Goal: Task Accomplishment & Management: Manage account settings

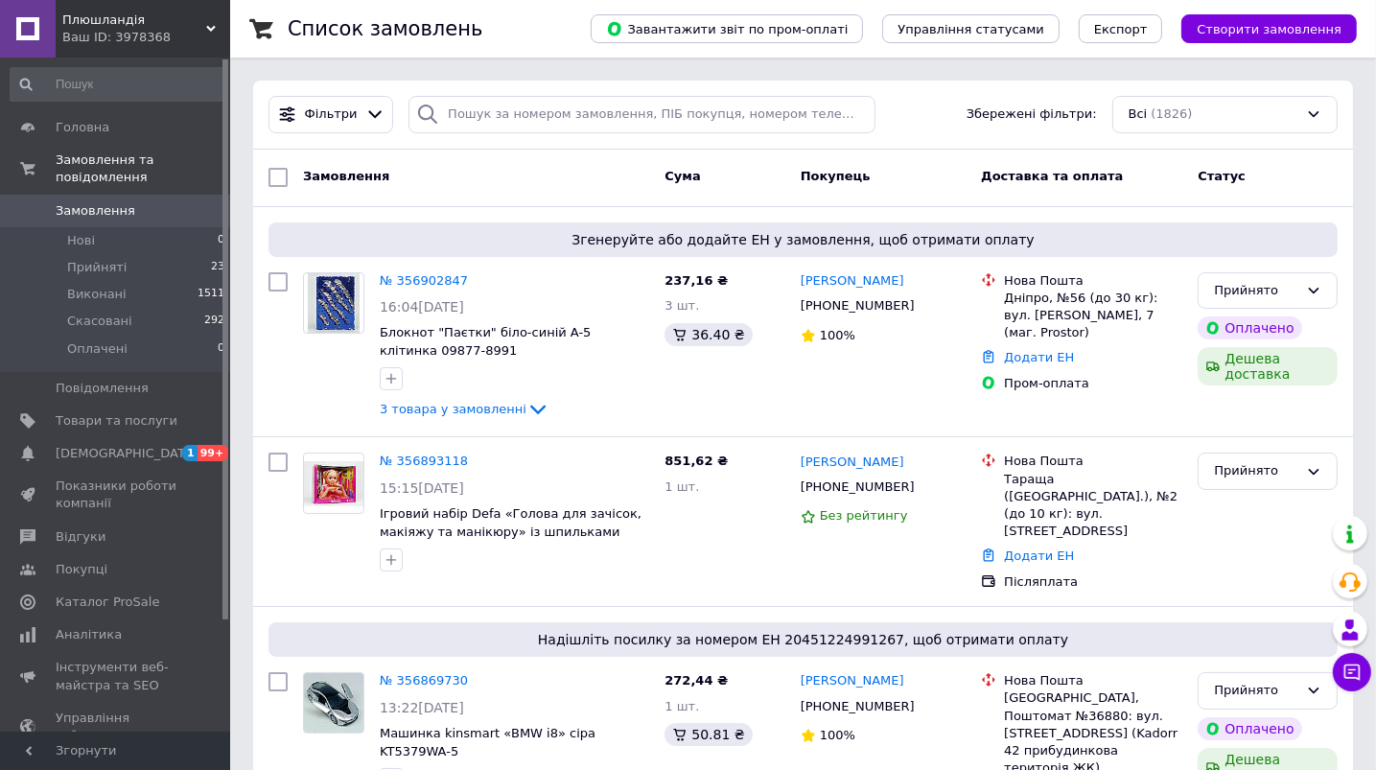
click at [73, 202] on span "Замовлення" at bounding box center [96, 210] width 80 height 17
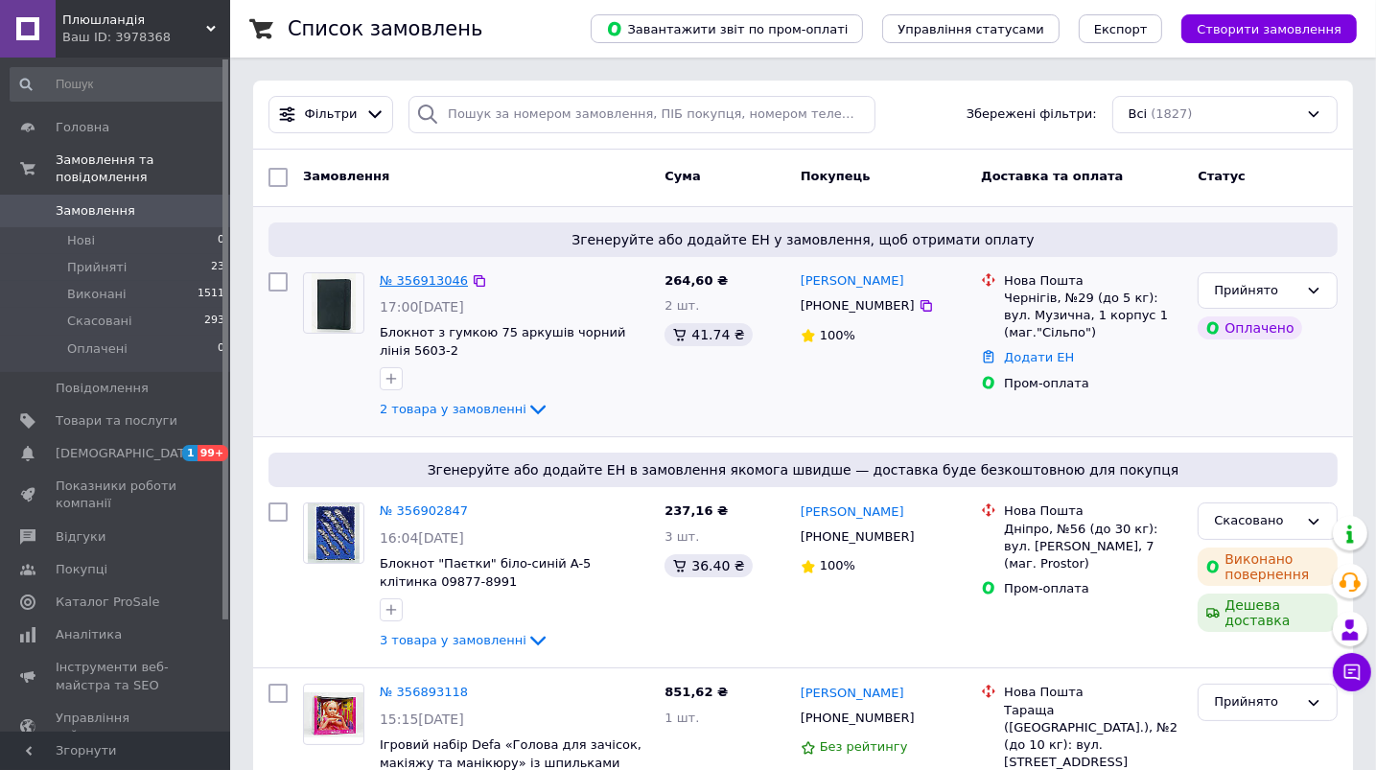
click at [431, 276] on link "№ 356913046" at bounding box center [424, 280] width 88 height 14
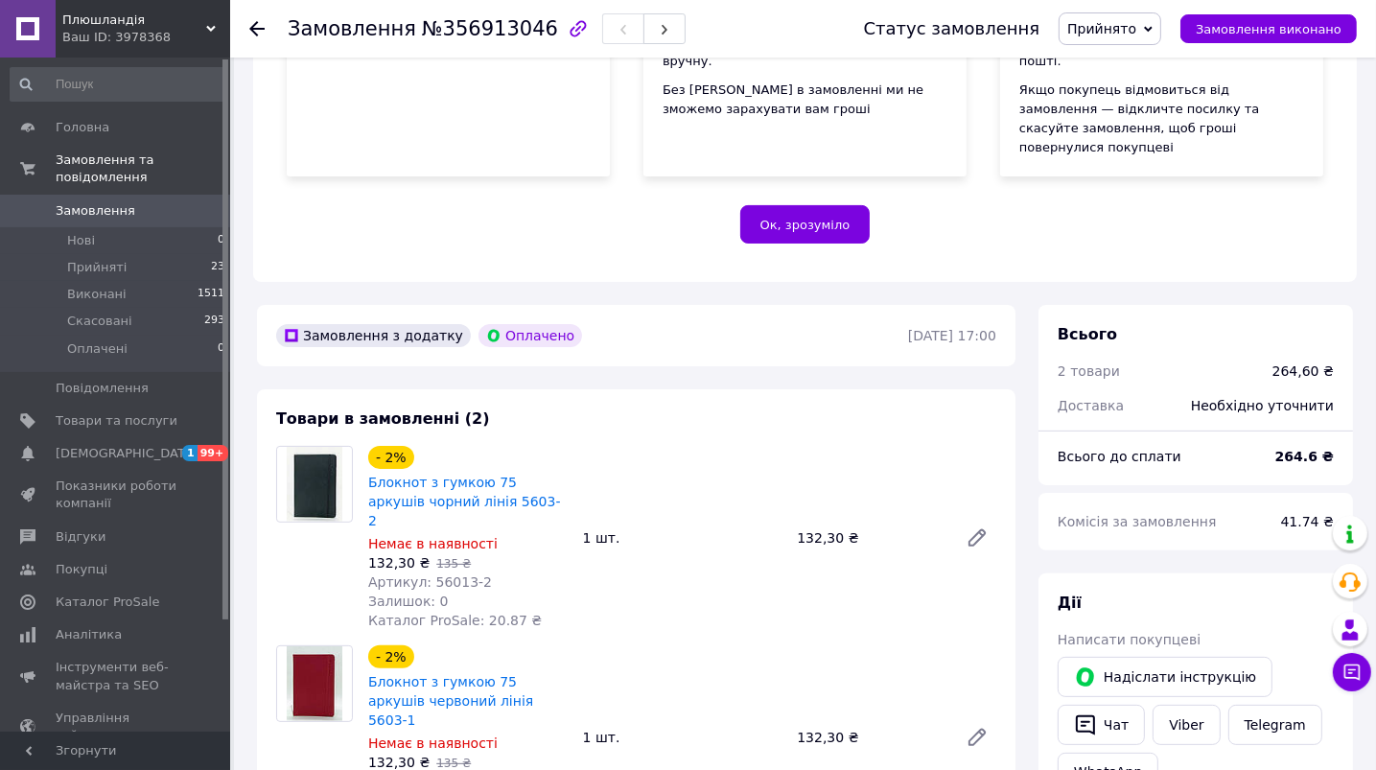
scroll to position [384, 0]
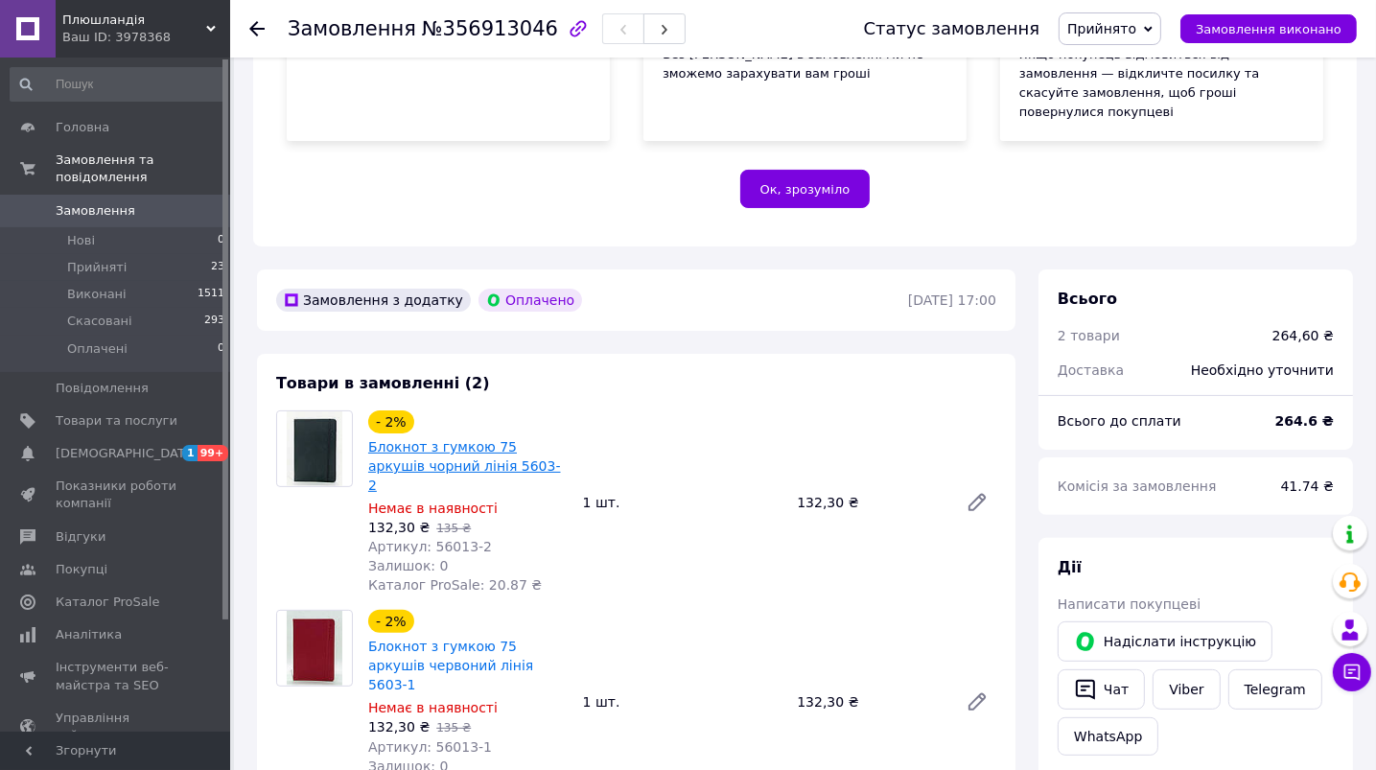
click at [501, 439] on link "Блокнот з гумкою 75 аркушів чорний лінія 5603-2" at bounding box center [464, 466] width 193 height 54
click at [481, 639] on link "Блокнот з гумкою 75 аркушів червоний лінія 5603-1" at bounding box center [450, 666] width 165 height 54
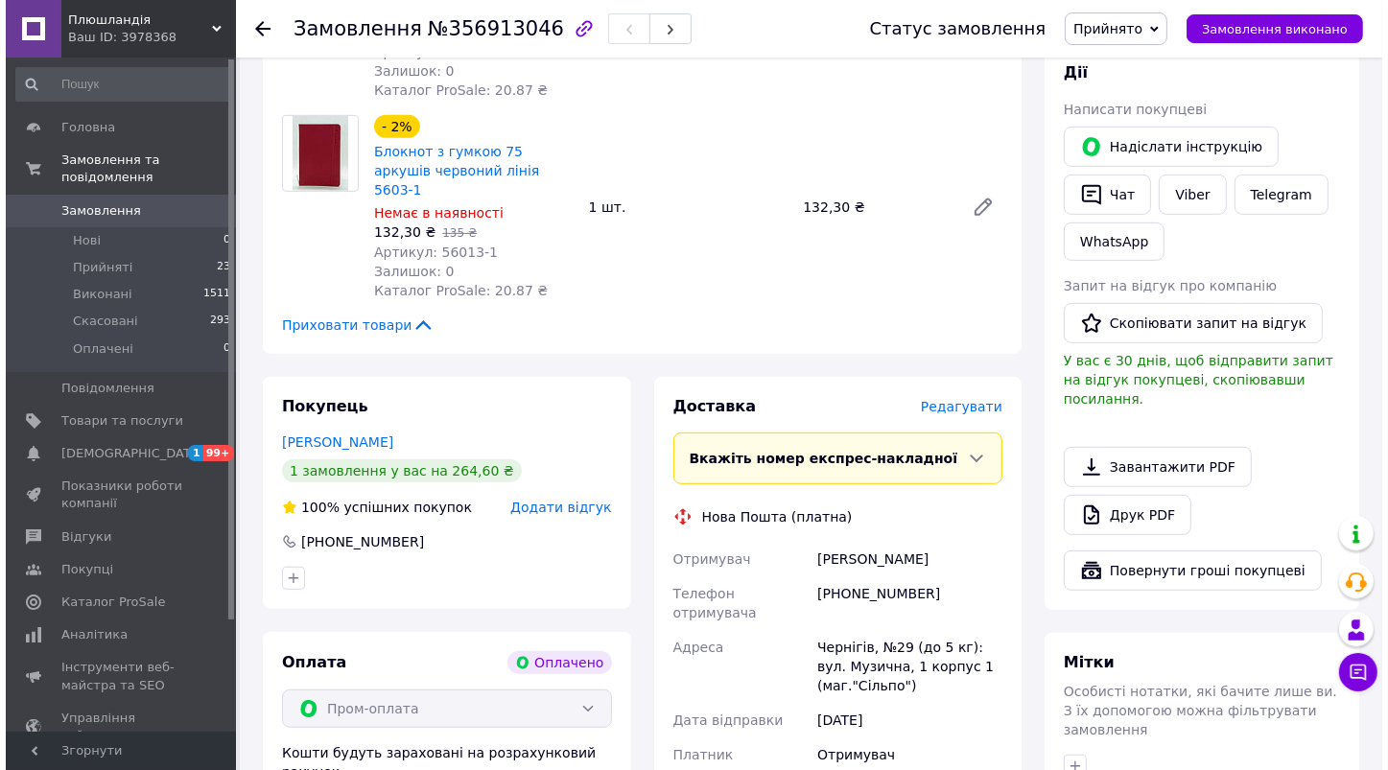
scroll to position [921, 0]
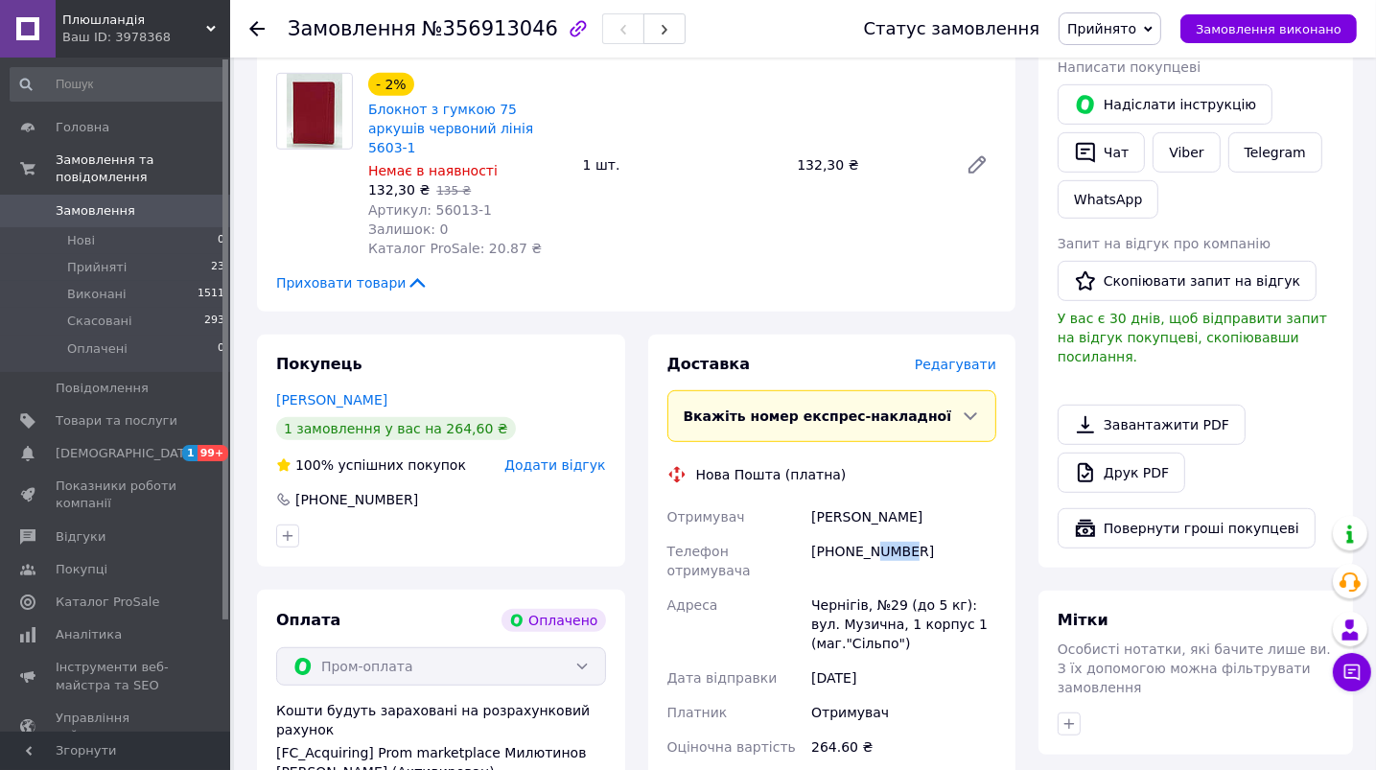
drag, startPoint x: 902, startPoint y: 473, endPoint x: 872, endPoint y: 476, distance: 29.9
click at [872, 534] on div "[PHONE_NUMBER]" at bounding box center [904, 561] width 193 height 54
click at [920, 534] on div "[PHONE_NUMBER]" at bounding box center [904, 561] width 193 height 54
drag, startPoint x: 917, startPoint y: 476, endPoint x: 810, endPoint y: 482, distance: 106.6
click at [810, 534] on div "[PHONE_NUMBER]" at bounding box center [904, 561] width 193 height 54
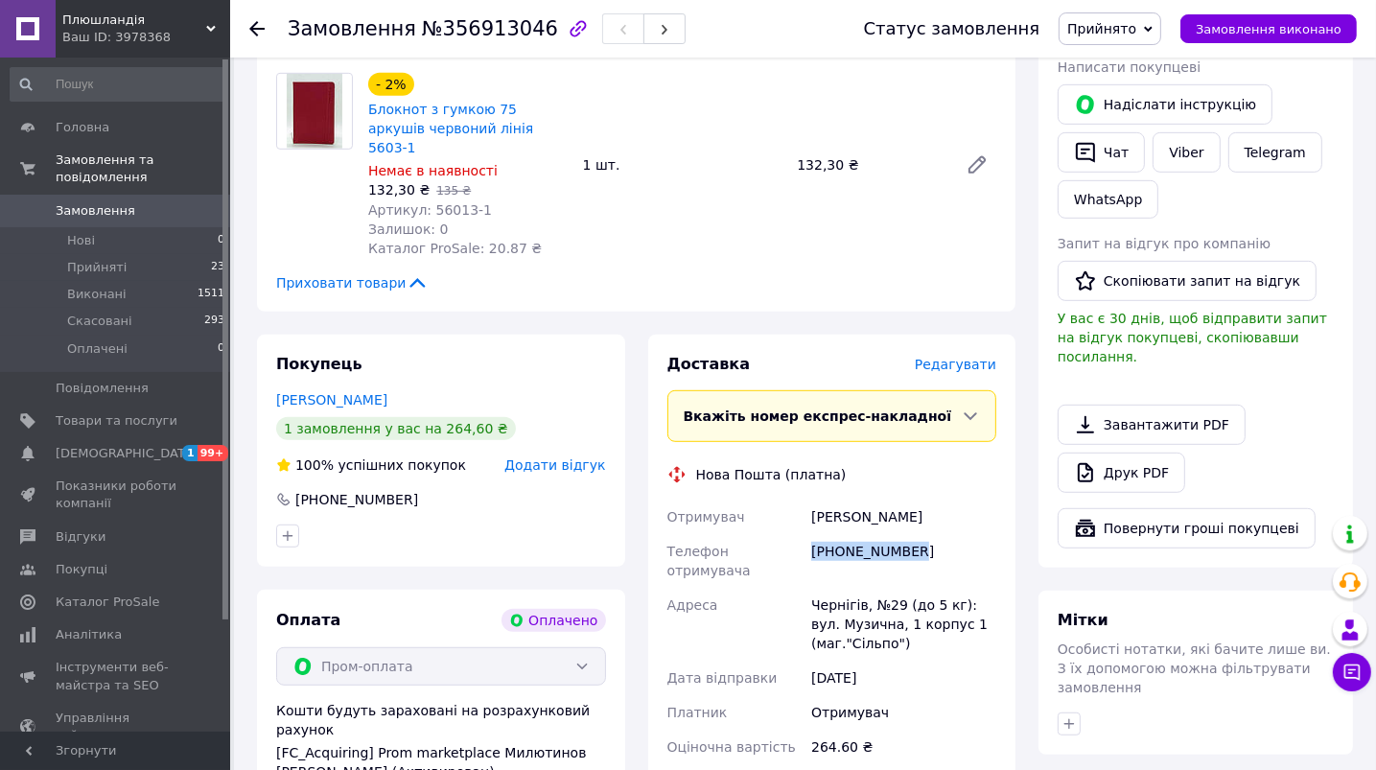
copy div "[PHONE_NUMBER]"
click at [985, 637] on div "Отримувач [PERSON_NAME] Телефон отримувача [PHONE_NUMBER] [PERSON_NAME], №29 (д…" at bounding box center [833, 632] width 338 height 265
click at [998, 500] on div "[PERSON_NAME]" at bounding box center [904, 517] width 193 height 35
click at [974, 357] on span "Редагувати" at bounding box center [956, 364] width 82 height 15
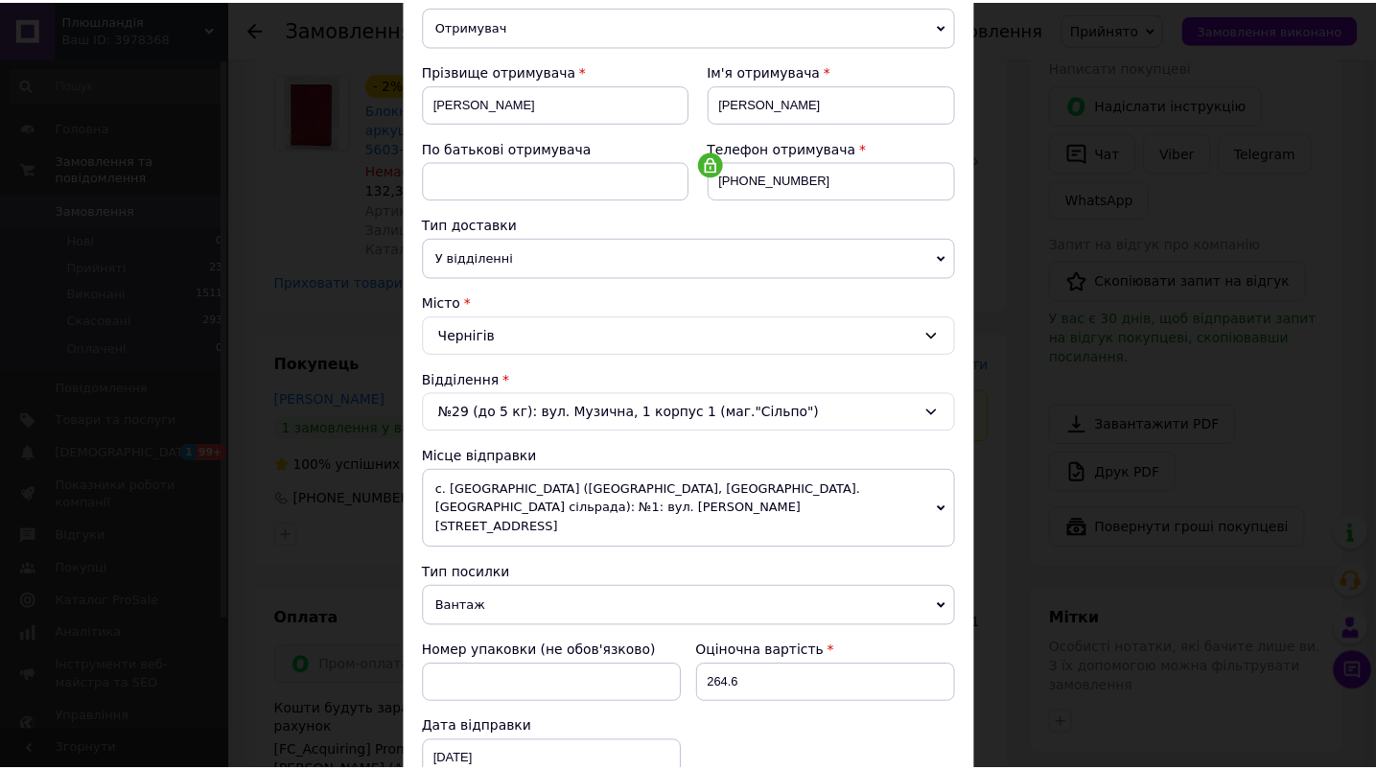
scroll to position [40, 0]
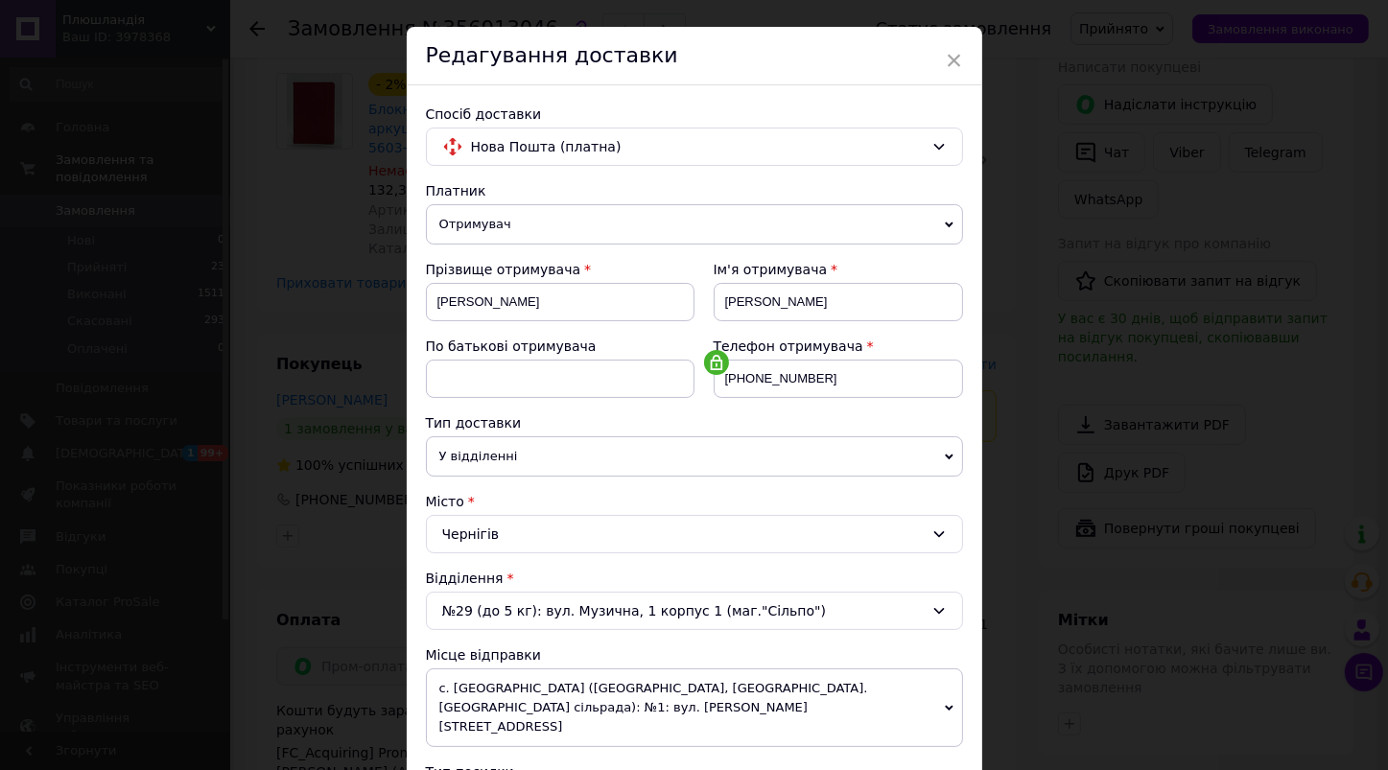
click at [960, 58] on div "Редагування доставки" at bounding box center [694, 56] width 575 height 59
click at [949, 59] on span "×" at bounding box center [954, 60] width 17 height 33
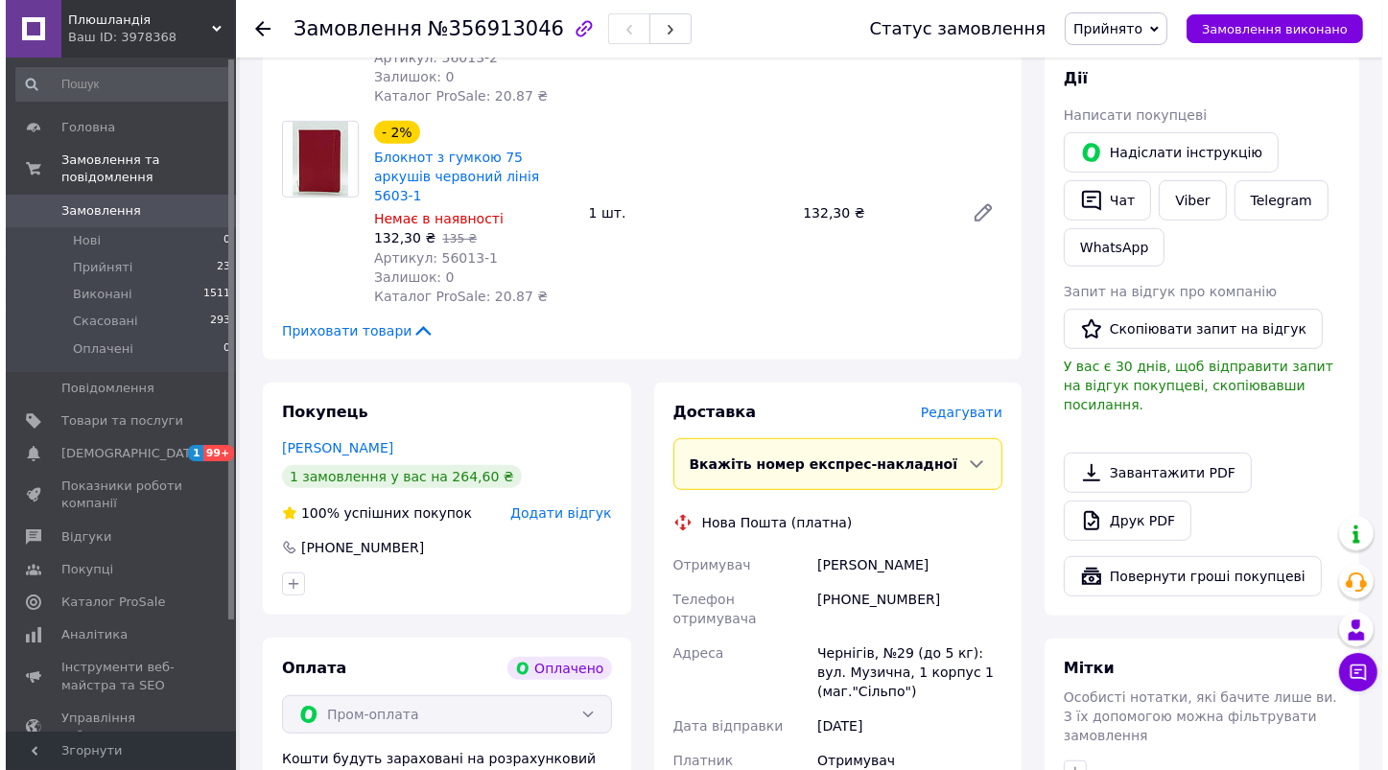
scroll to position [1074, 0]
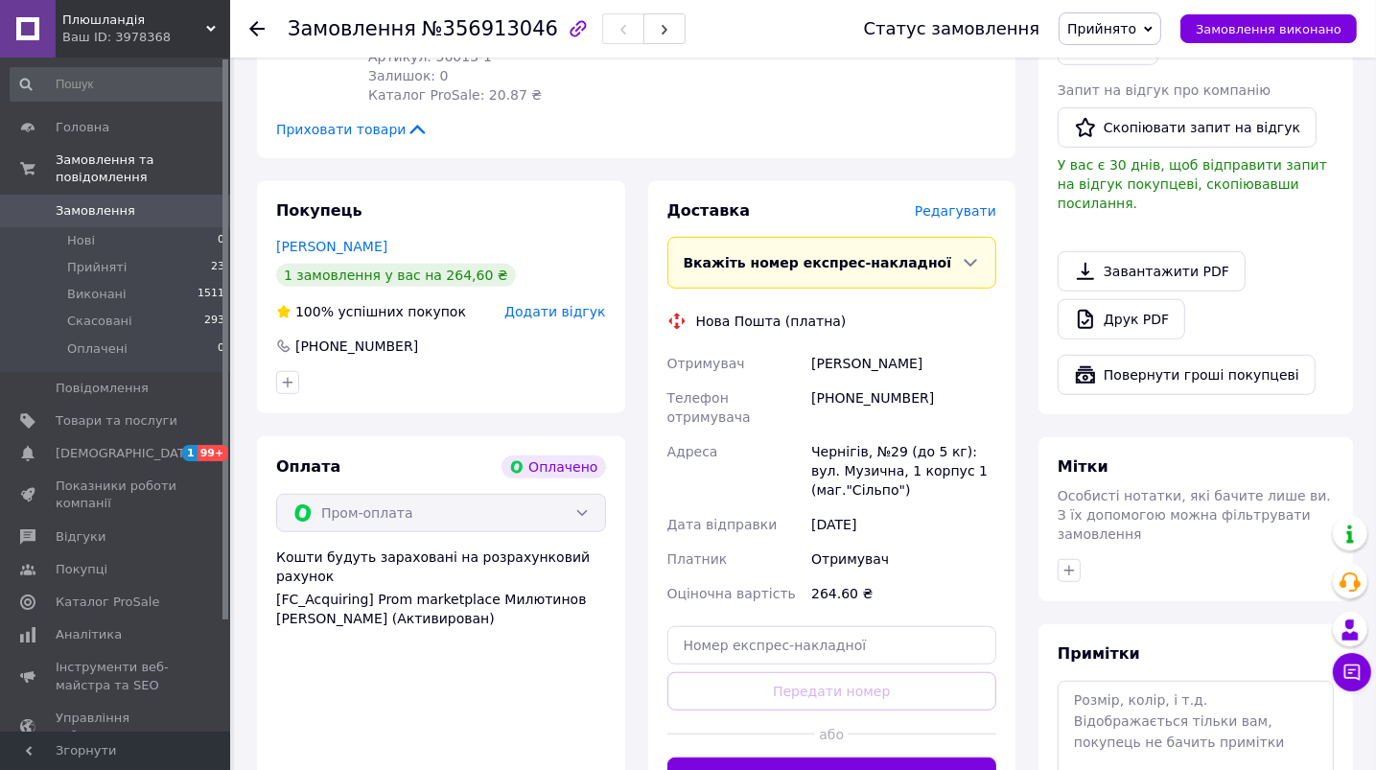
click at [967, 203] on span "Редагувати" at bounding box center [956, 210] width 82 height 15
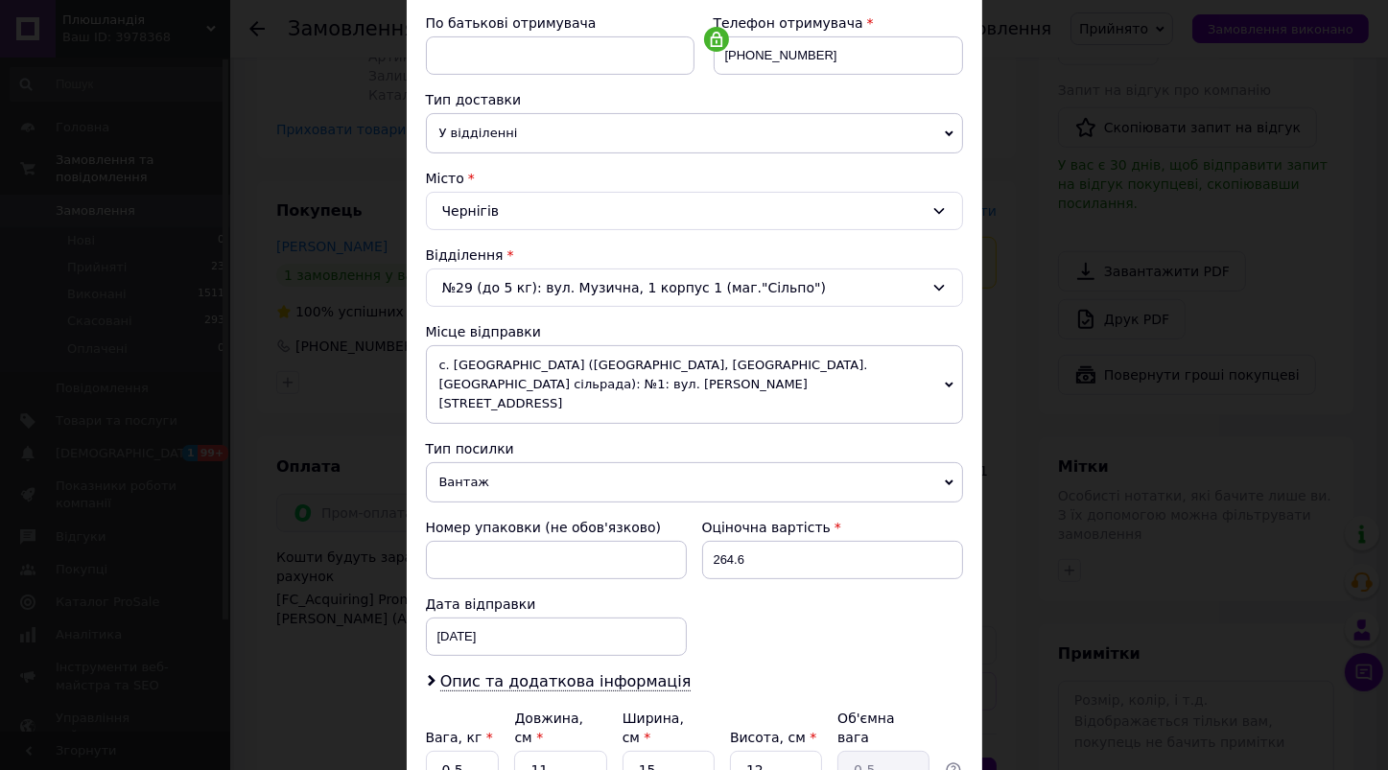
scroll to position [440, 0]
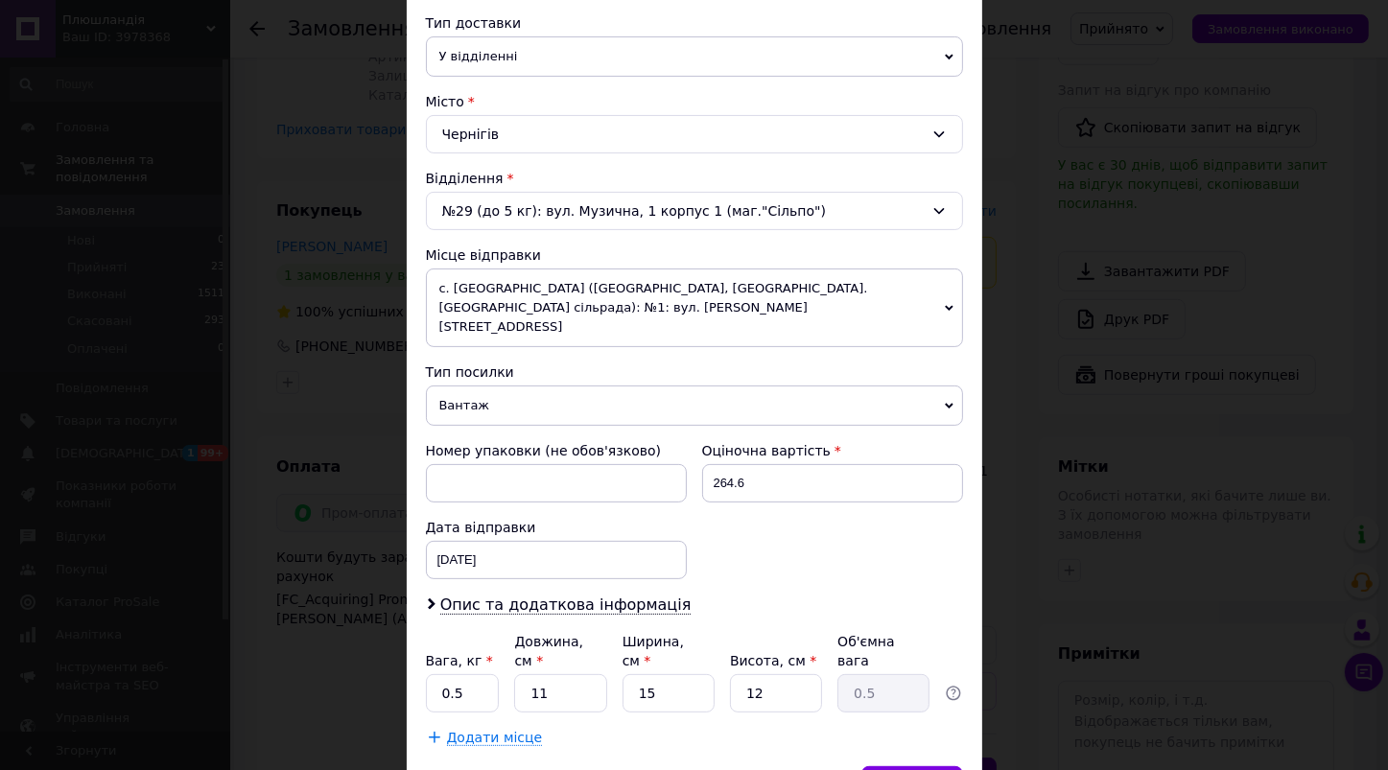
click at [942, 386] on span "Вантаж" at bounding box center [694, 406] width 537 height 40
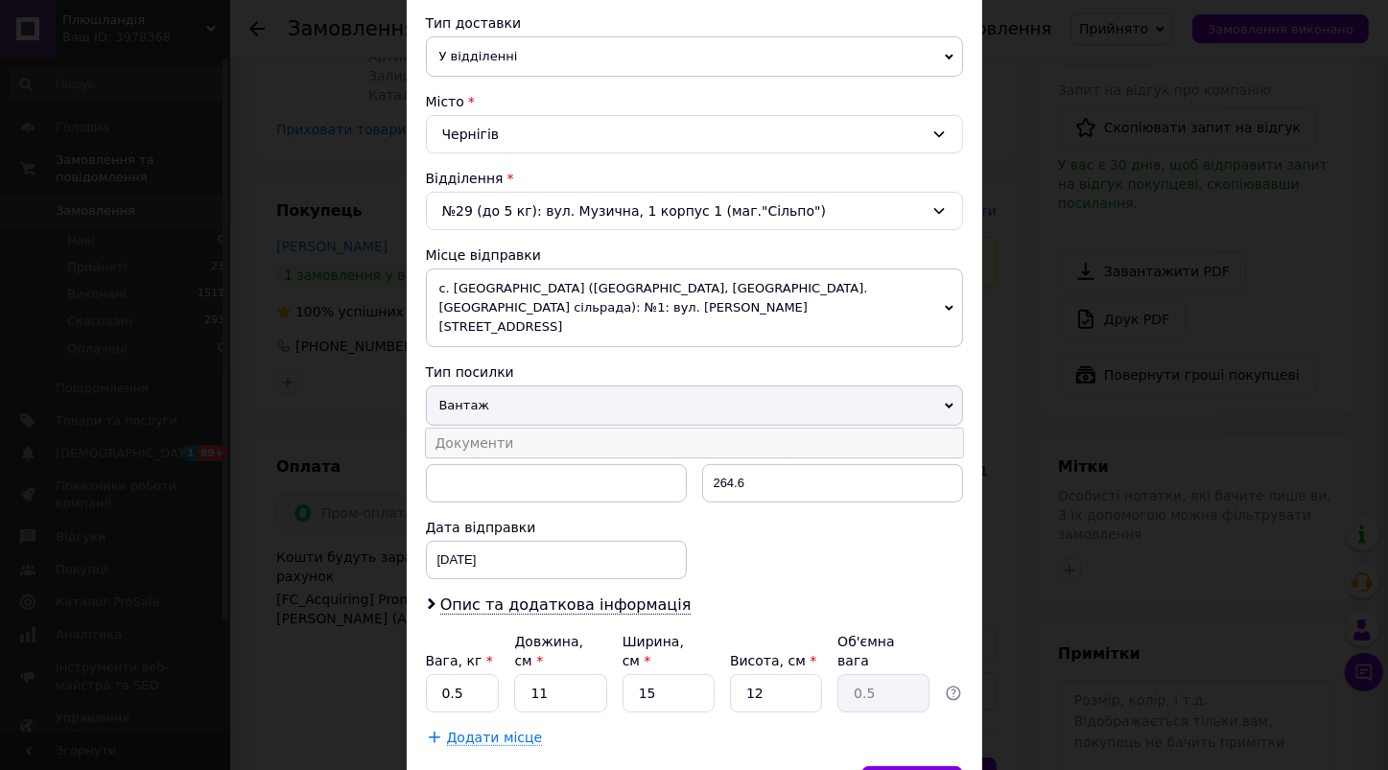
click at [499, 429] on li "Документи" at bounding box center [694, 443] width 537 height 29
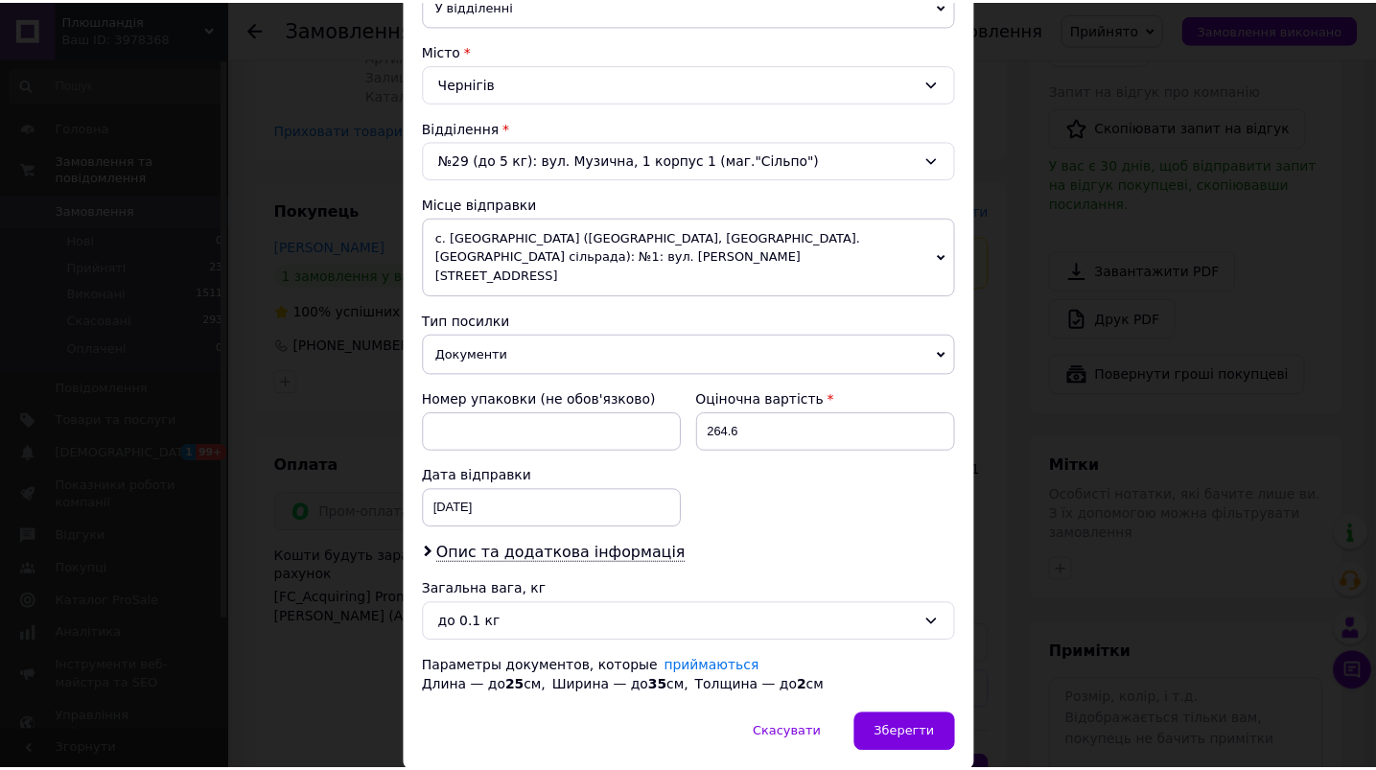
scroll to position [536, 0]
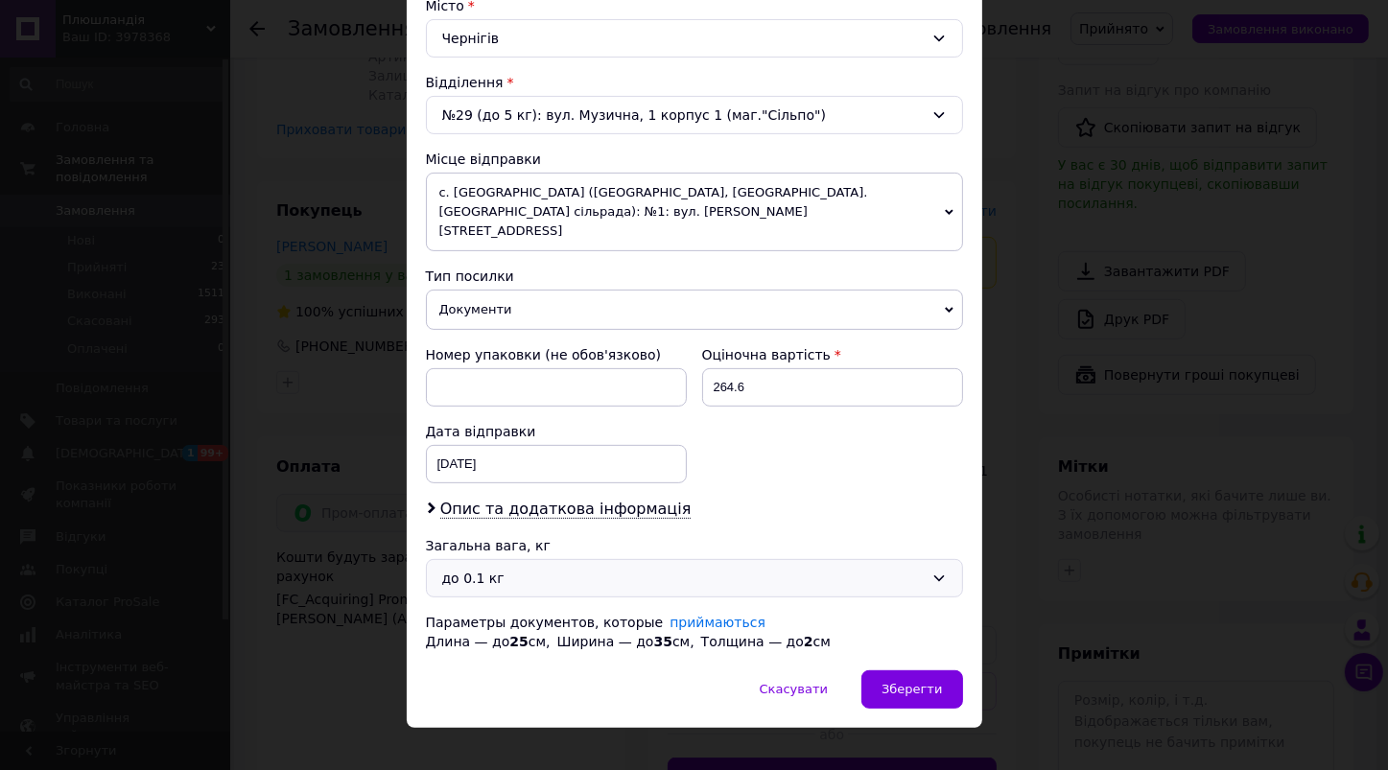
drag, startPoint x: 932, startPoint y: 549, endPoint x: 857, endPoint y: 537, distance: 76.6
click at [931, 571] on icon at bounding box center [938, 578] width 15 height 15
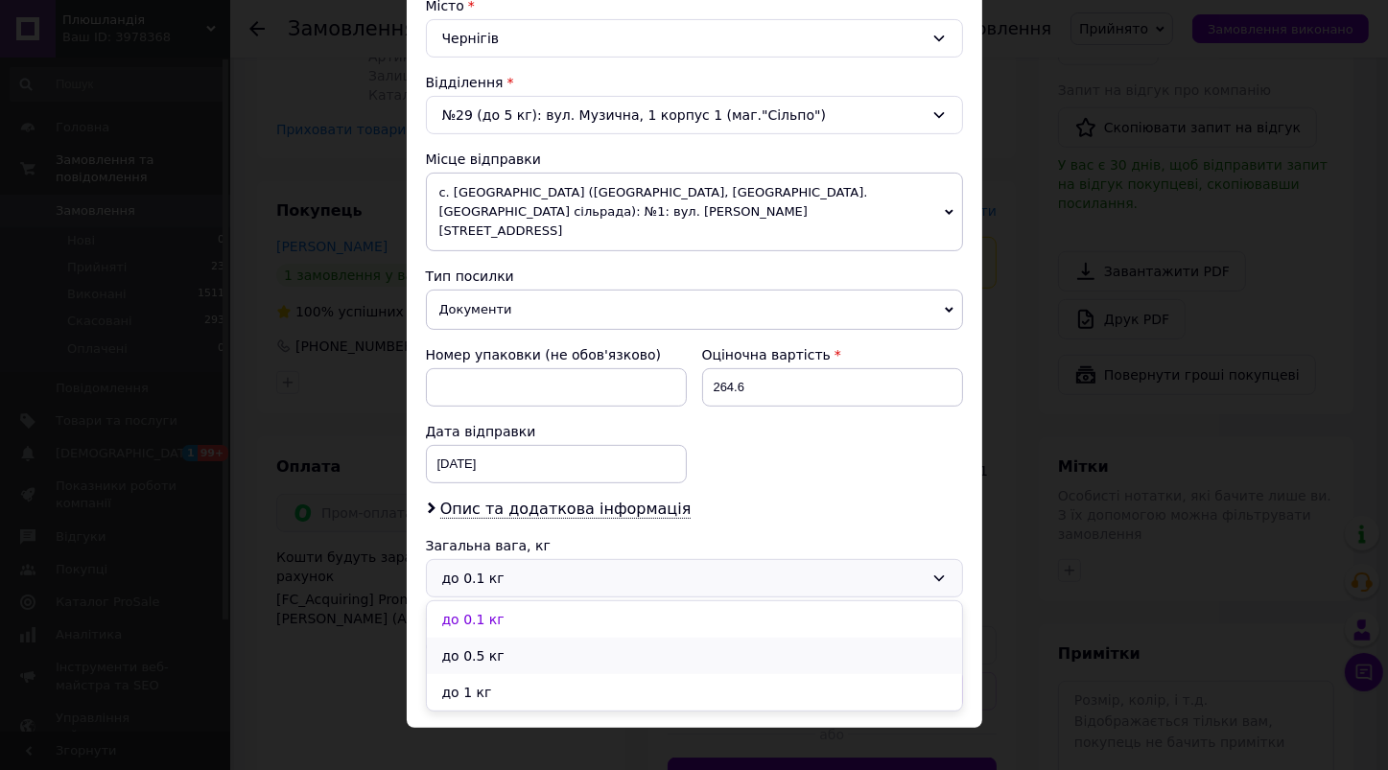
click at [492, 638] on li "до 0.5 кг" at bounding box center [694, 656] width 535 height 36
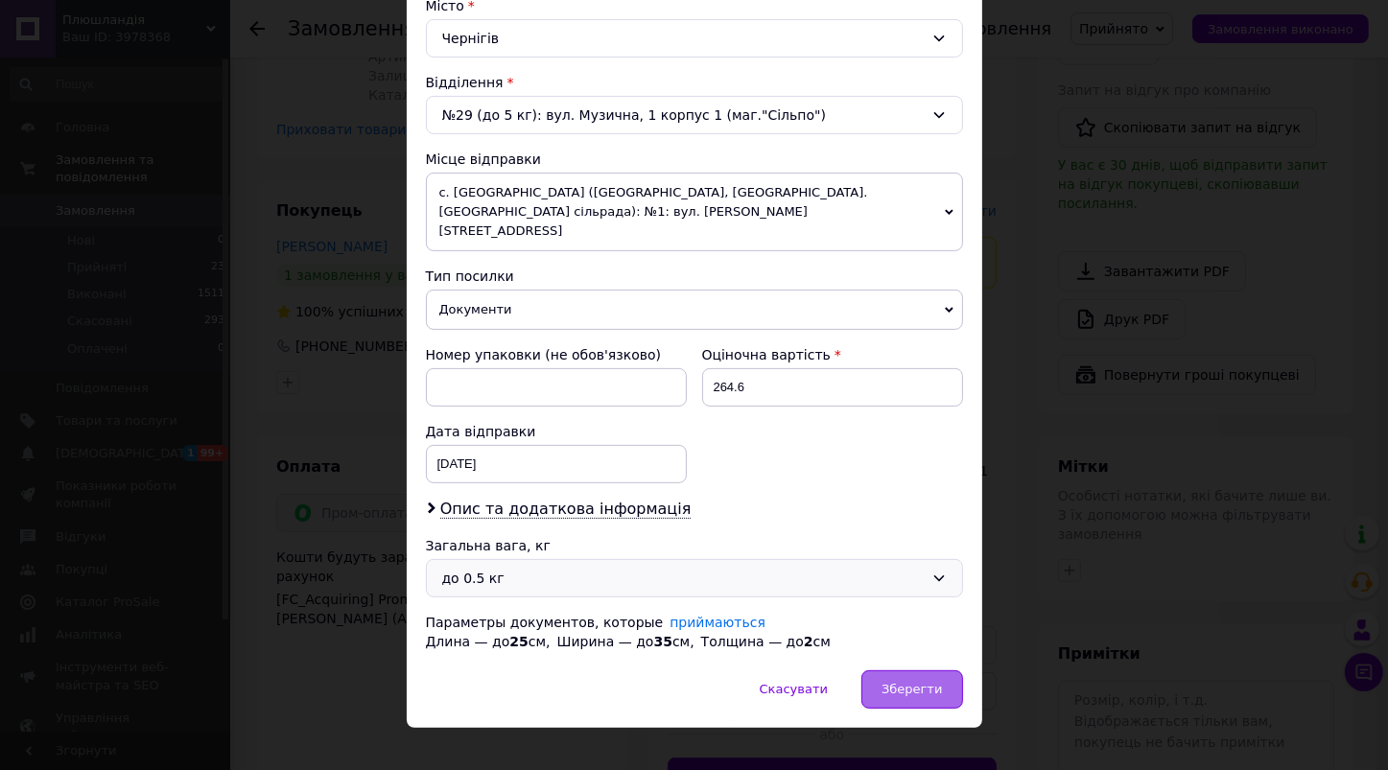
click at [895, 682] on span "Зберегти" at bounding box center [911, 689] width 60 height 14
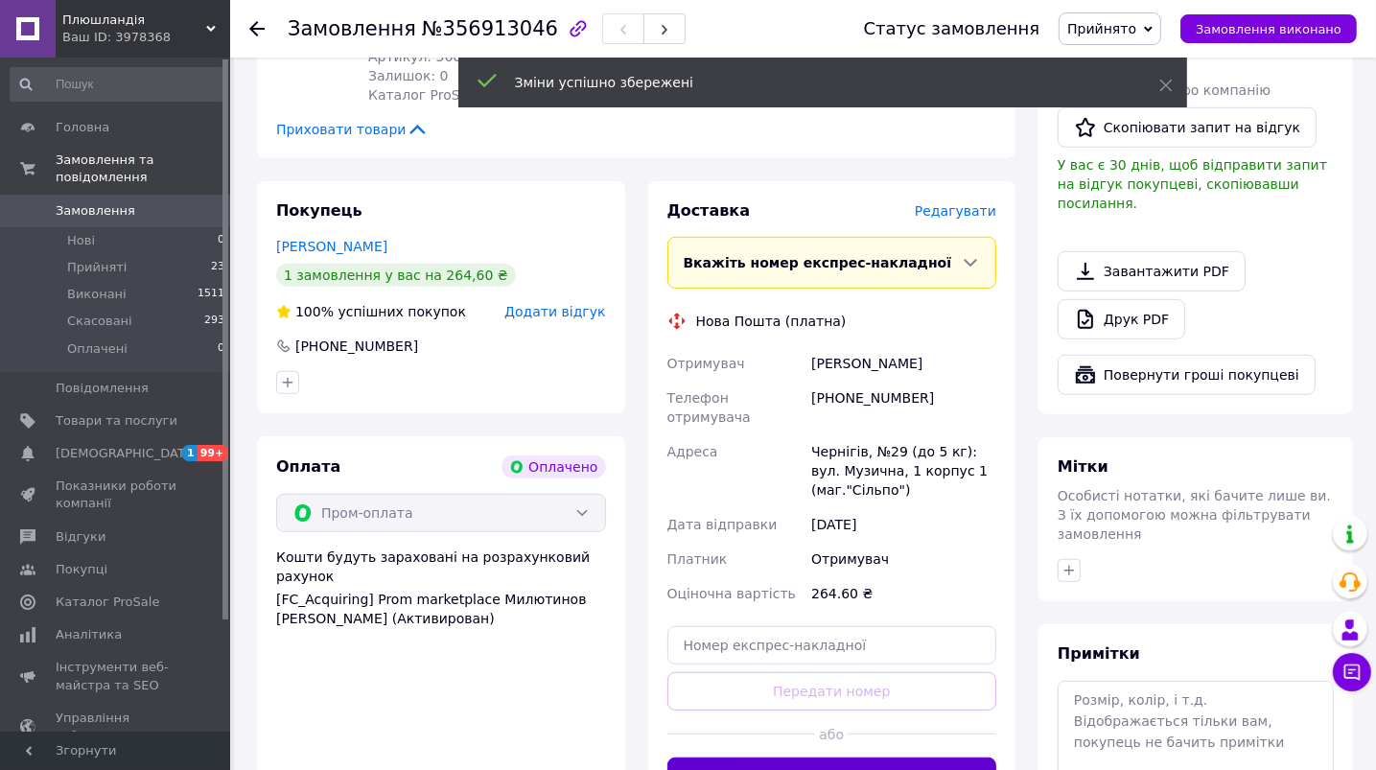
click at [859, 758] on button "Згенерувати ЕН" at bounding box center [833, 777] width 330 height 38
